Goal: Task Accomplishment & Management: Manage account settings

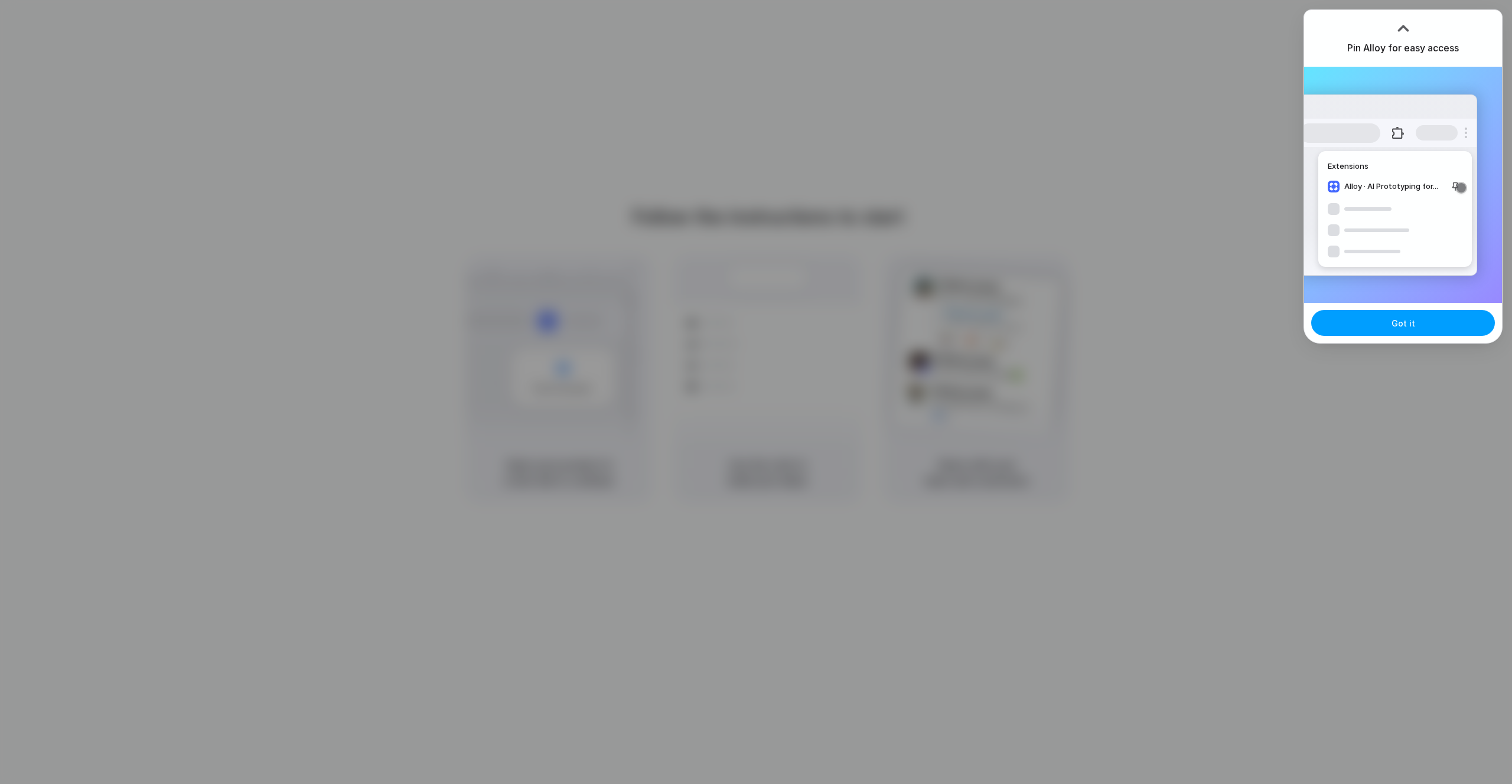
click at [1356, 317] on button "Got it" at bounding box center [1402, 323] width 183 height 26
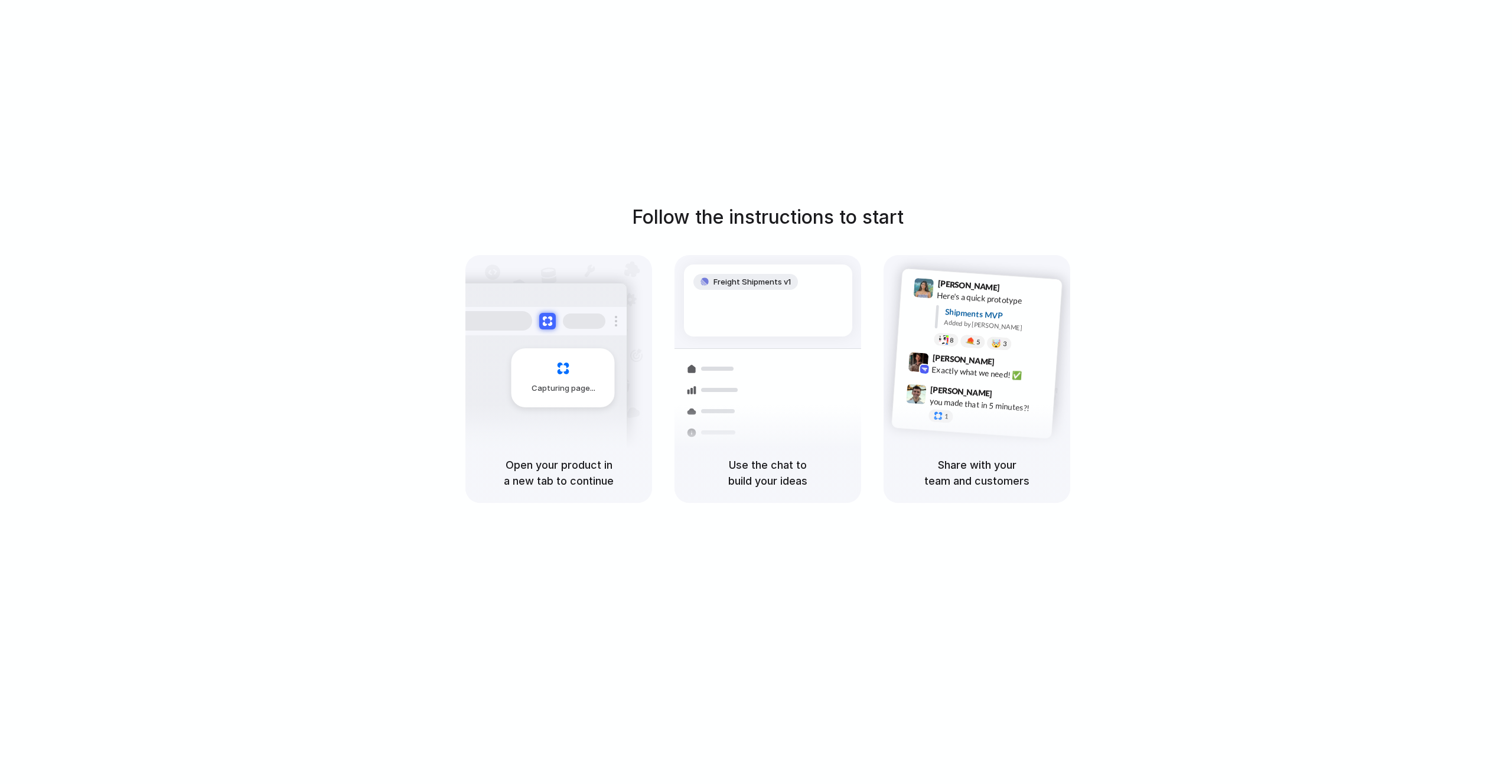
click at [1417, 42] on div "Follow the instructions to start Capturing page Open your product in a new tab …" at bounding box center [768, 404] width 1535 height 808
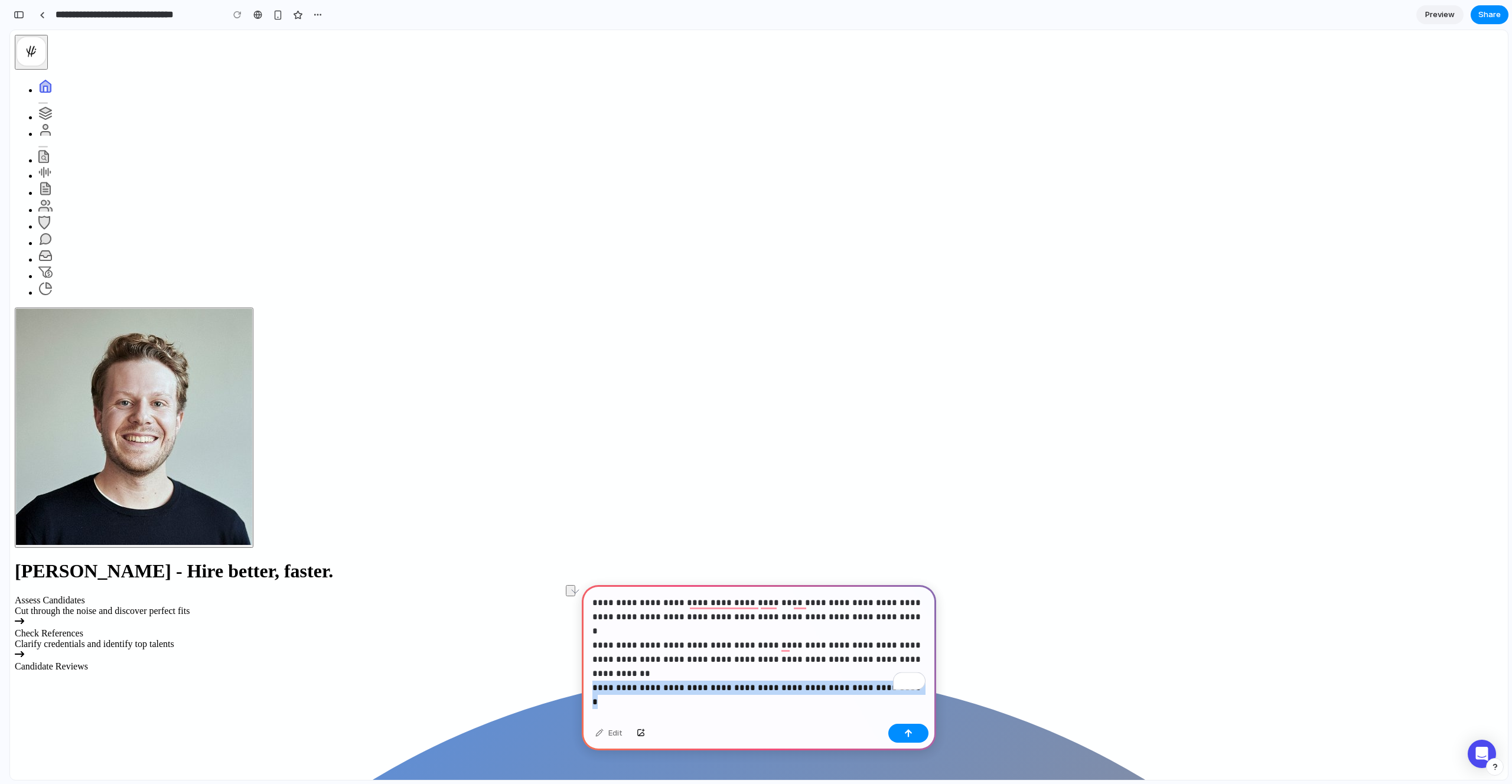
drag, startPoint x: 593, startPoint y: 674, endPoint x: 878, endPoint y: 667, distance: 285.1
click at [890, 672] on p "**********" at bounding box center [759, 638] width 333 height 85
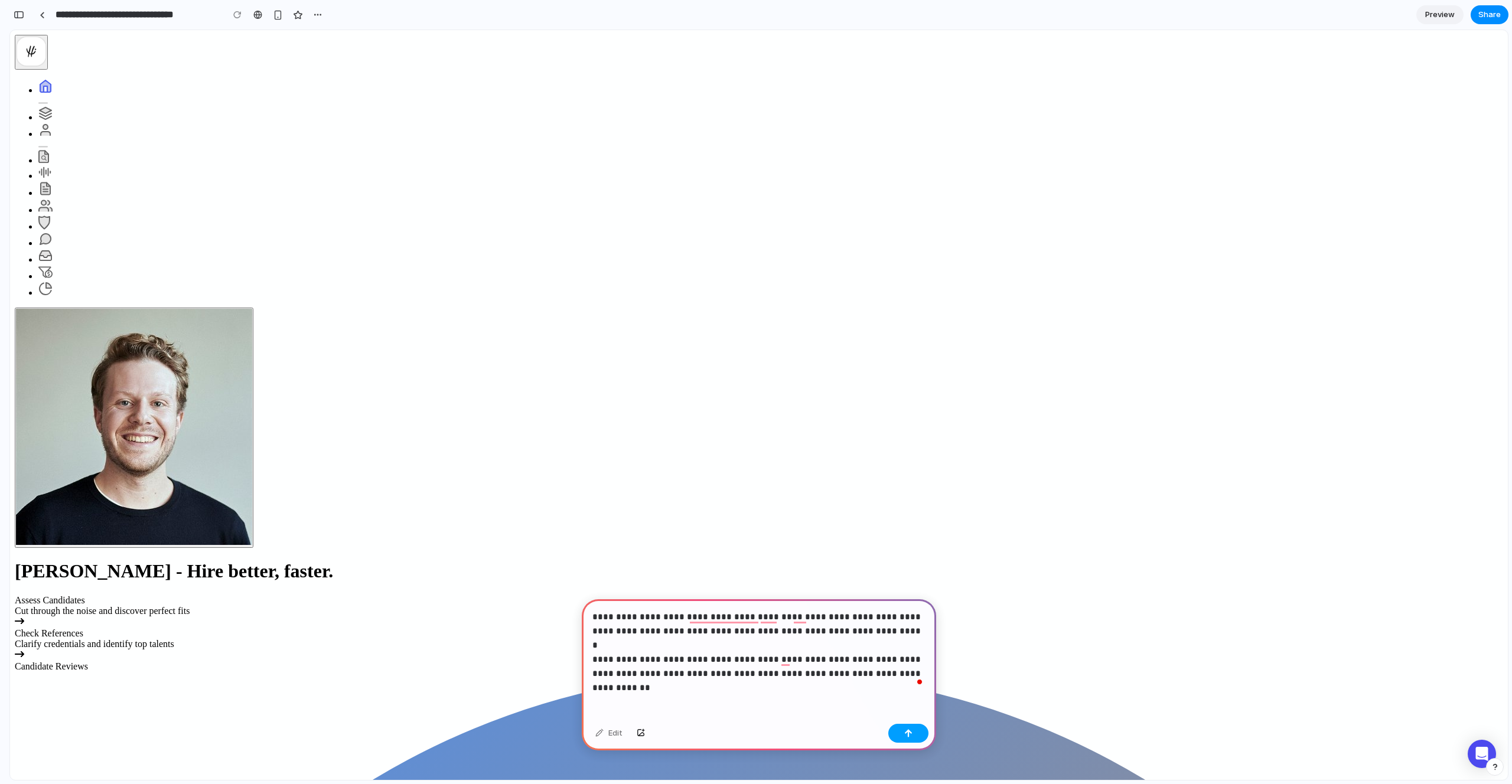
click at [909, 733] on div "button" at bounding box center [908, 733] width 8 height 8
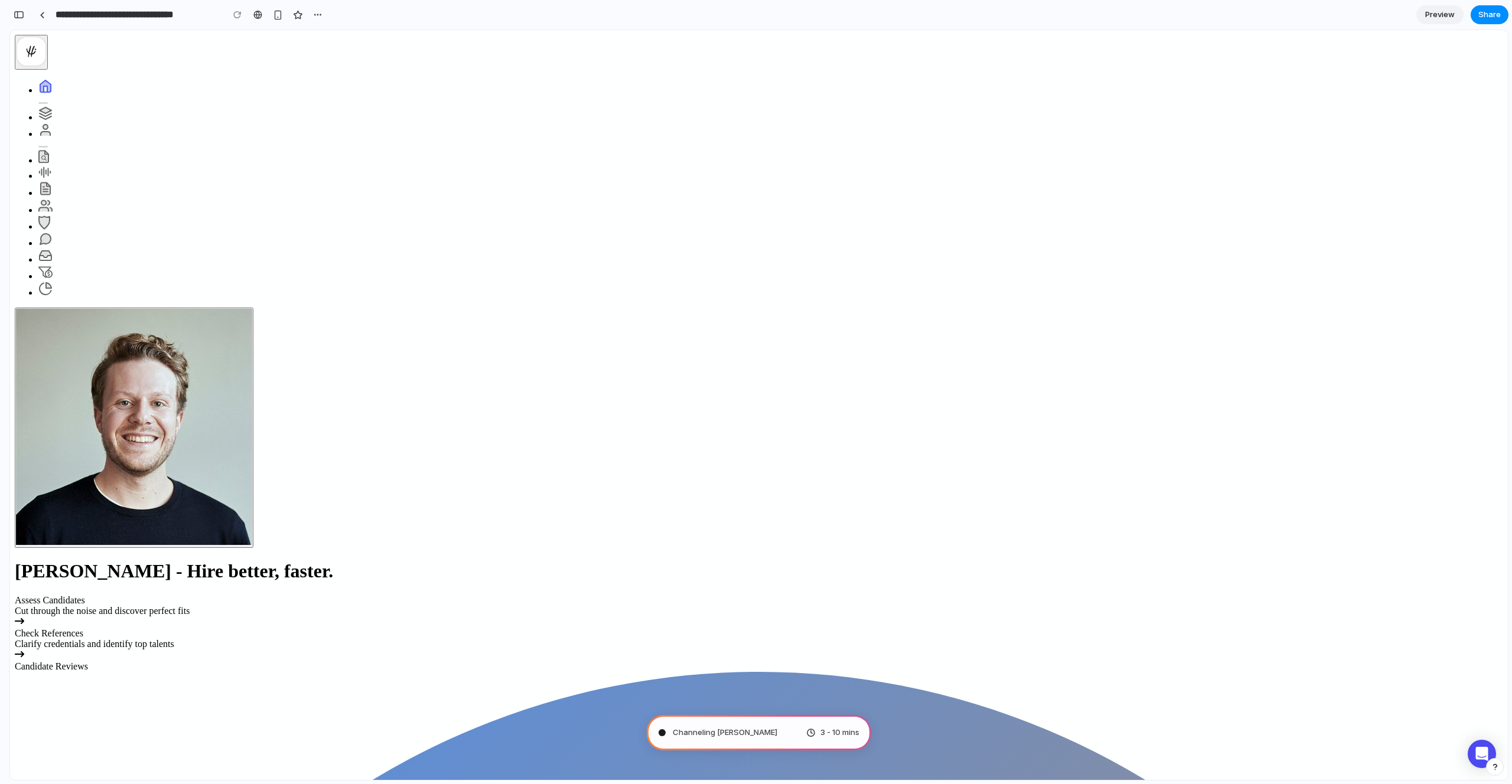
type input "**********"
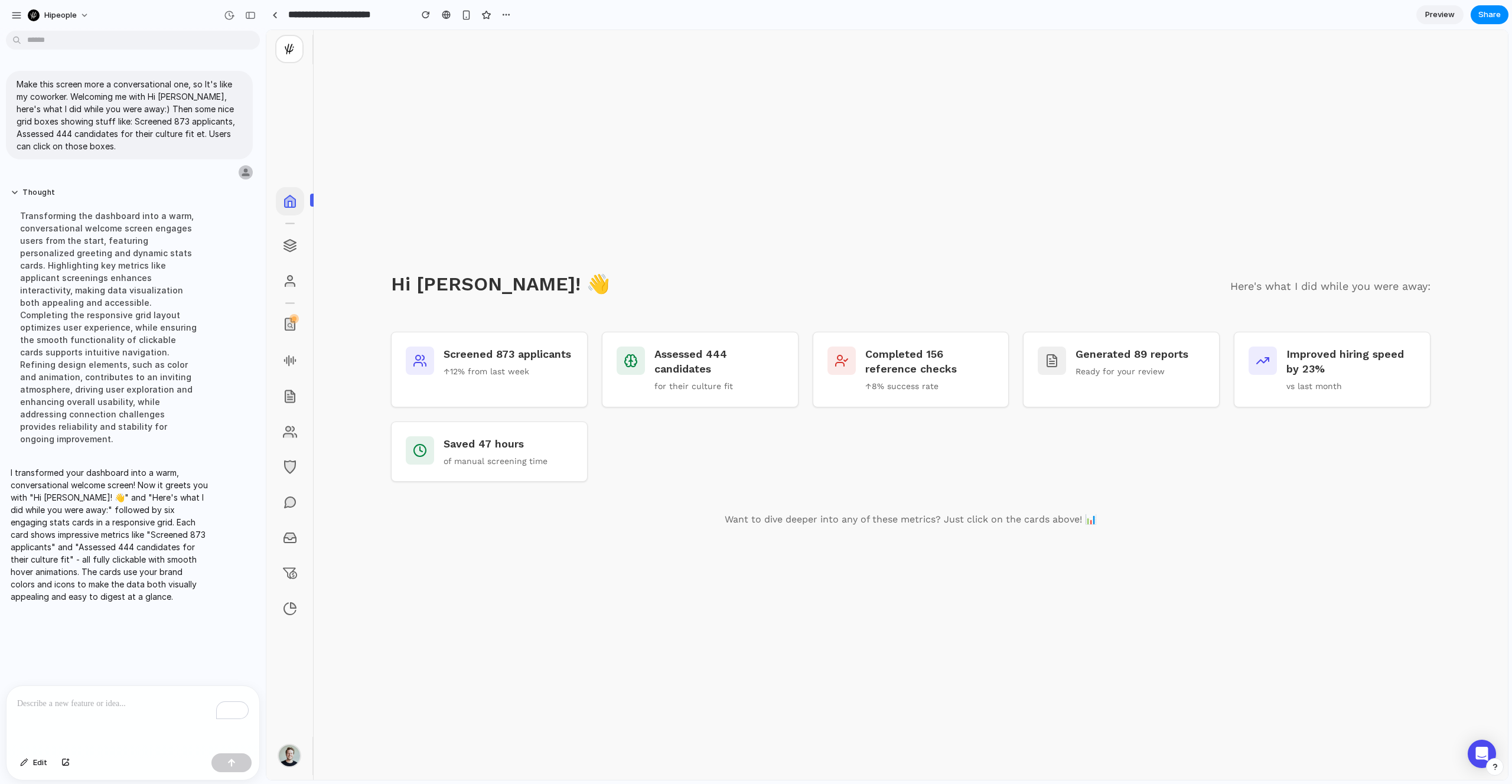
click at [119, 726] on div "To enrich screen reader interactions, please activate Accessibility in Grammarl…" at bounding box center [133, 717] width 252 height 63
click at [132, 700] on p "To enrich screen reader interactions, please activate Accessibility in Grammarl…" at bounding box center [133, 704] width 232 height 14
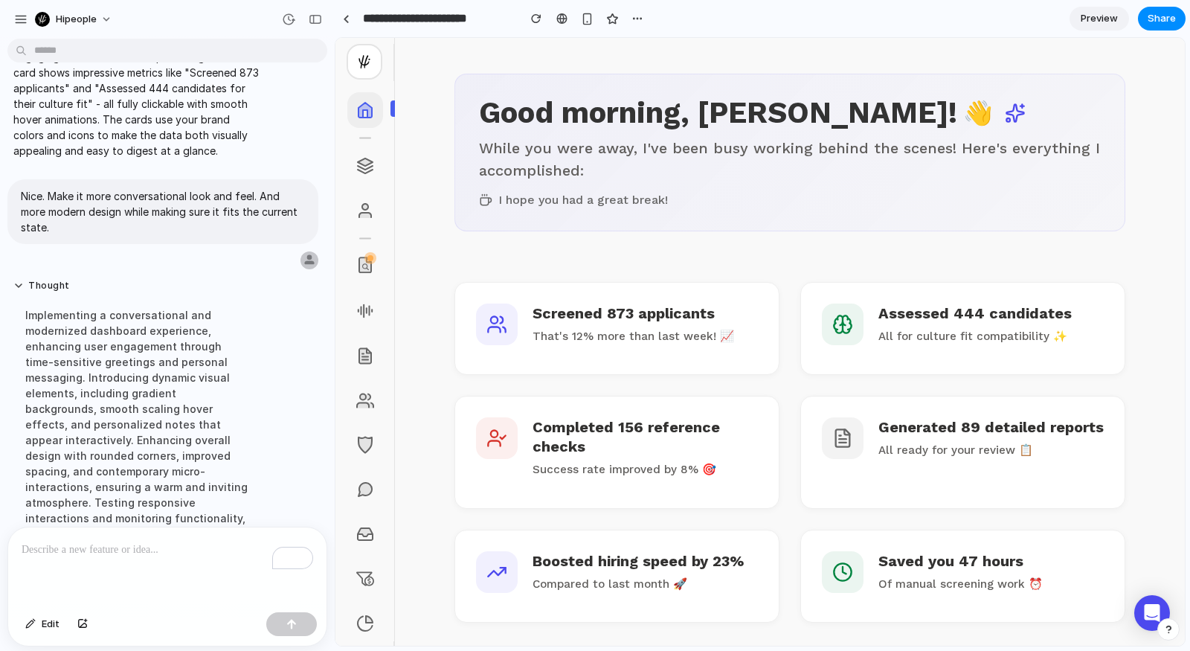
drag, startPoint x: 478, startPoint y: 201, endPoint x: 795, endPoint y: 201, distance: 316.9
click at [795, 201] on div "Good morning , [PERSON_NAME]! 👋 While you were away, I've been busy working beh…" at bounding box center [790, 153] width 671 height 158
click at [795, 201] on div "I hope you had a great break!" at bounding box center [790, 199] width 622 height 13
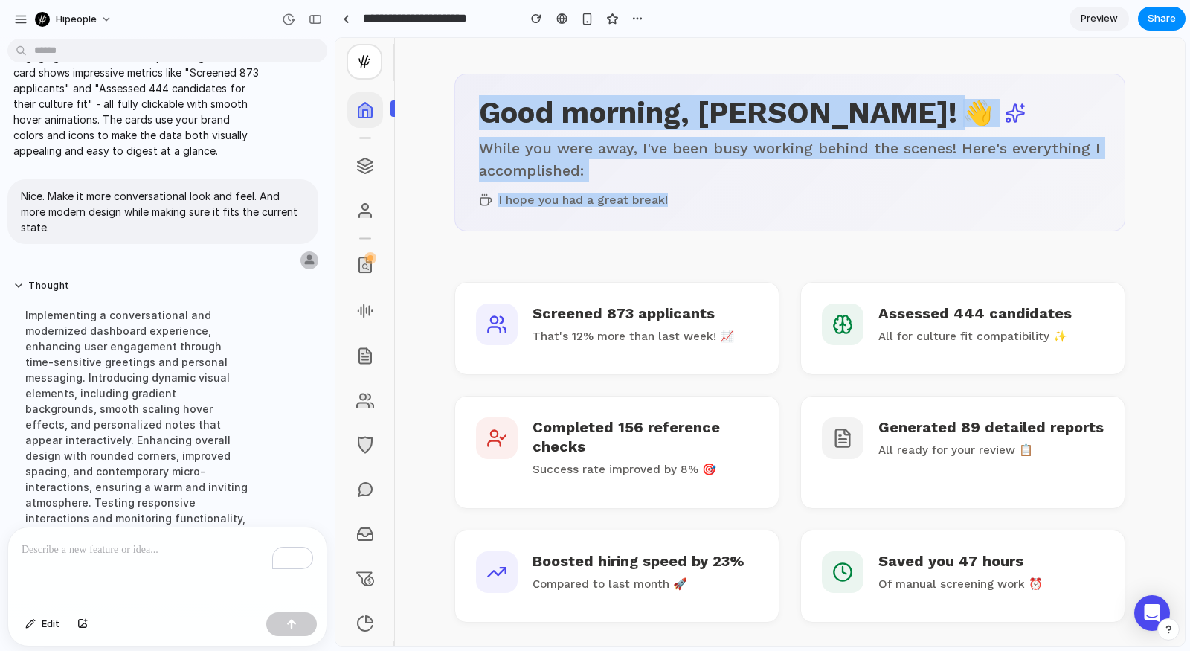
drag, startPoint x: 481, startPoint y: 110, endPoint x: 769, endPoint y: 215, distance: 305.7
click at [769, 215] on div "Good morning , [PERSON_NAME]! 👋 While you were away, I've been busy working beh…" at bounding box center [790, 153] width 671 height 158
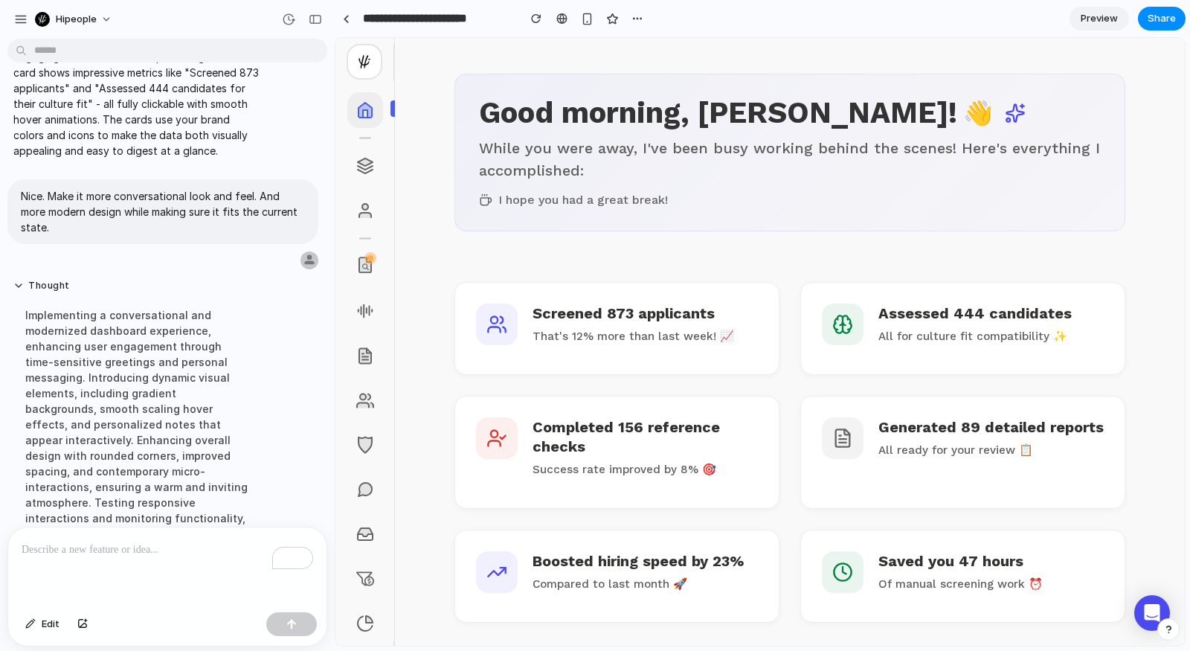
click at [595, 326] on div at bounding box center [595, 326] width 0 height 0
click at [71, 12] on div "hipeople" at bounding box center [66, 19] width 62 height 15
click at [595, 326] on div at bounding box center [595, 326] width 0 height 0
click at [80, 20] on span "hipeople" at bounding box center [76, 19] width 41 height 15
click at [79, 51] on span "Settings" at bounding box center [76, 52] width 41 height 15
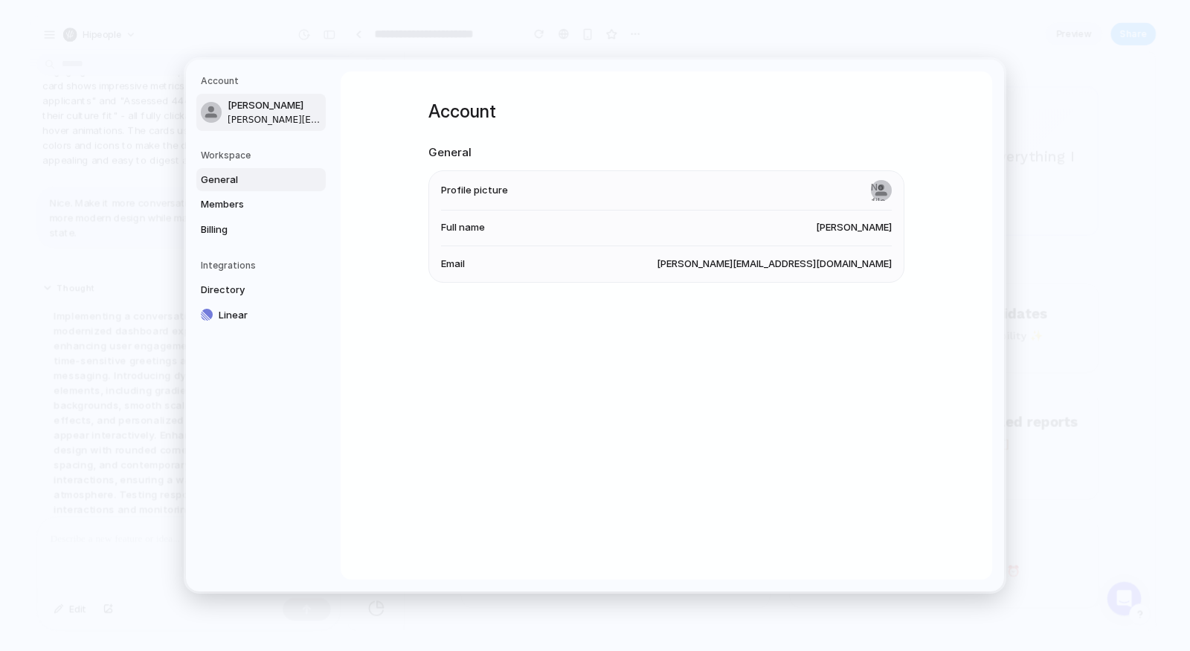
click at [218, 179] on span "General" at bounding box center [248, 180] width 95 height 15
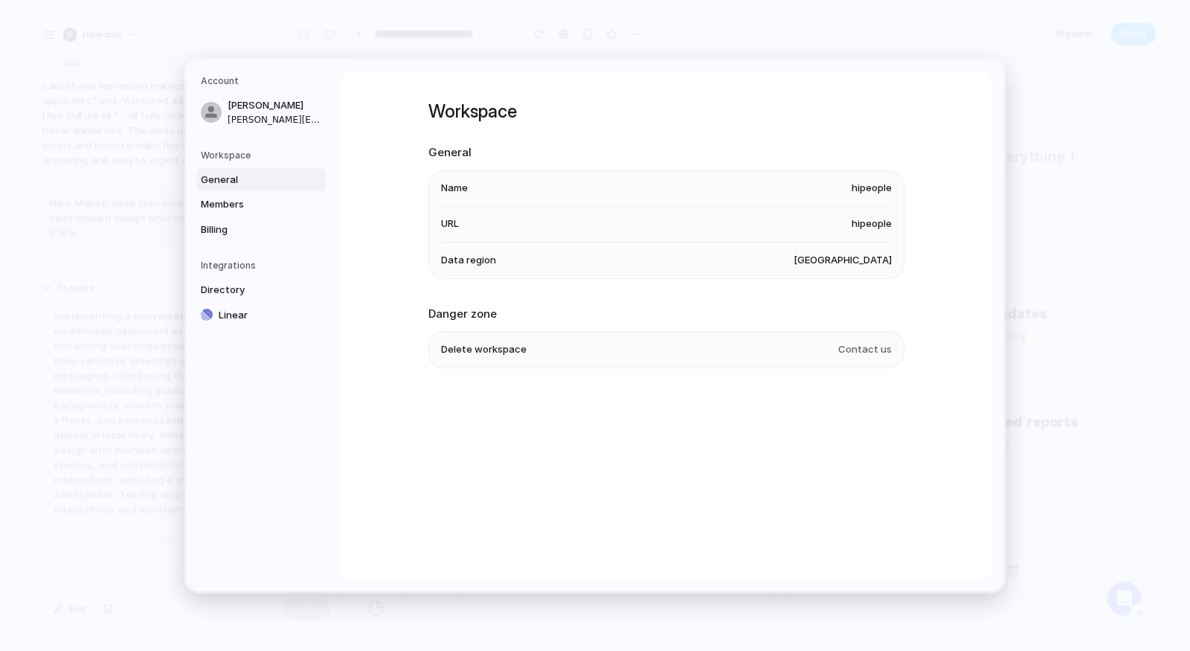
click at [465, 349] on span "Delete workspace" at bounding box center [484, 349] width 86 height 15
click at [214, 199] on span "Members" at bounding box center [248, 204] width 95 height 15
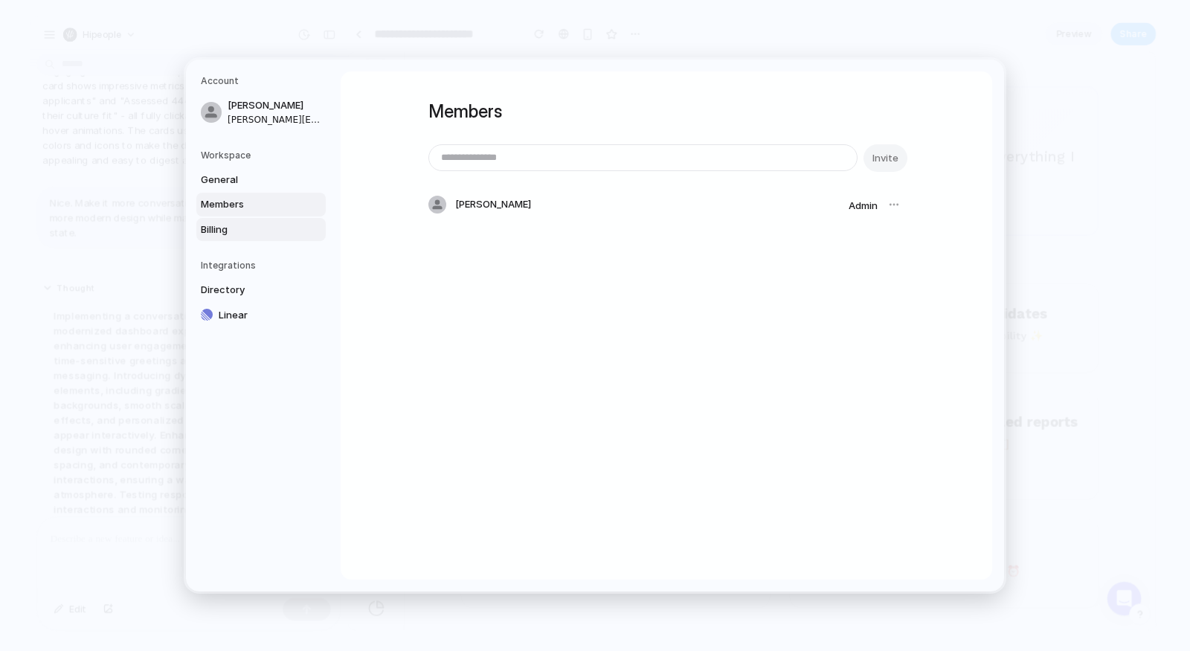
click at [214, 223] on span "Billing" at bounding box center [248, 229] width 95 height 15
